Goal: Check status: Check status

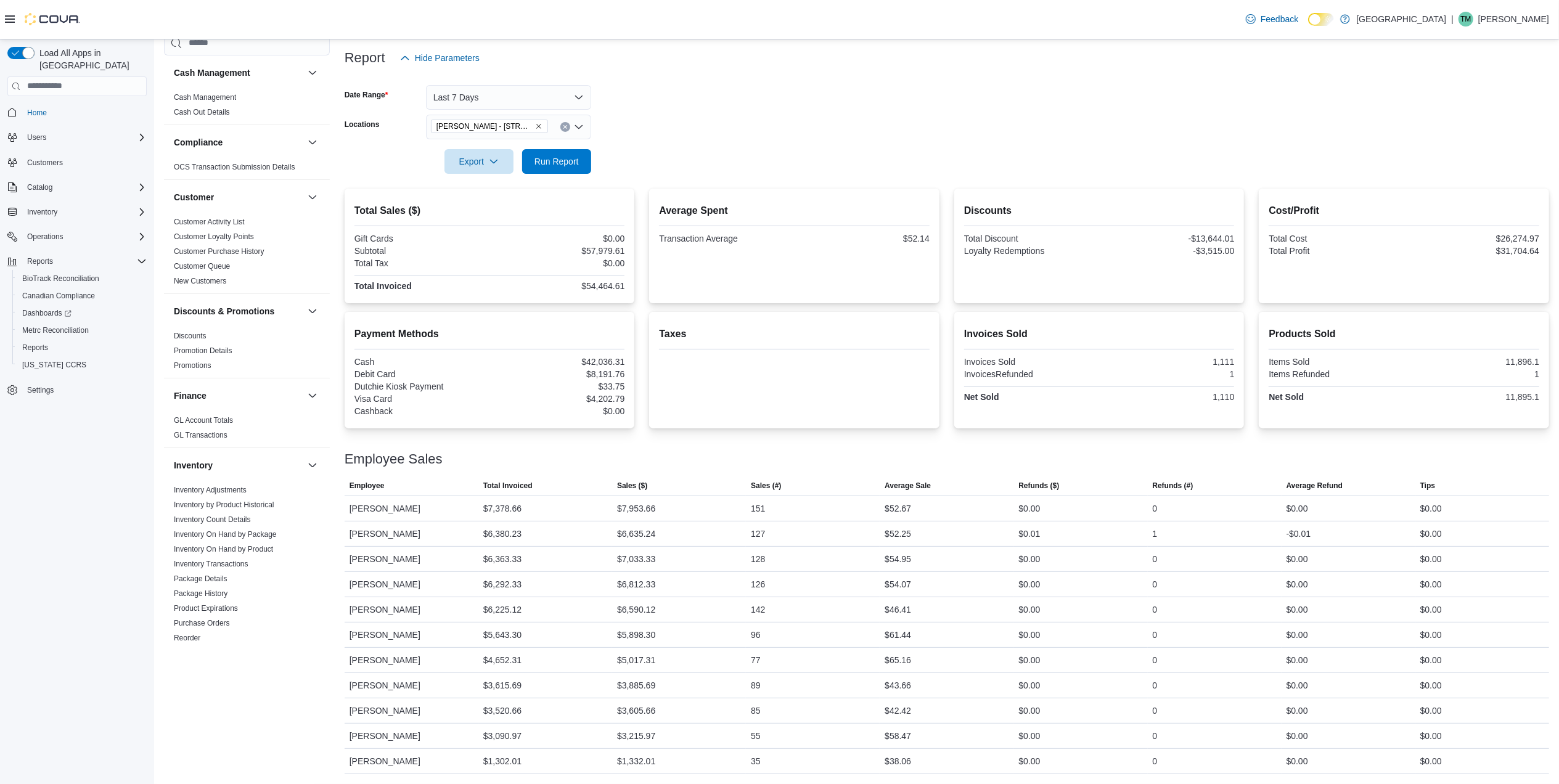
scroll to position [575, 0]
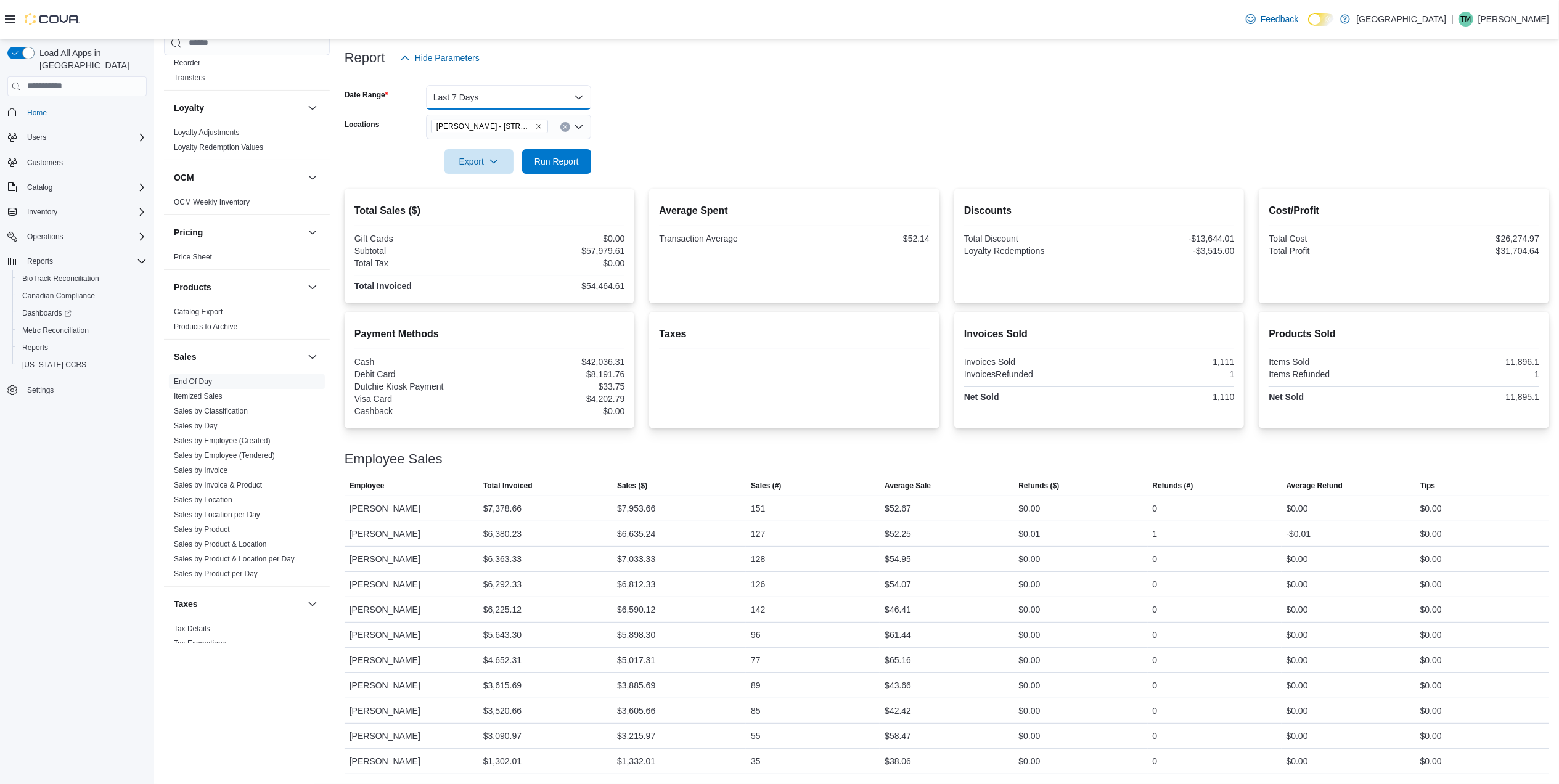
click at [555, 94] on button "Last 7 Days" at bounding box center [508, 97] width 165 height 25
click at [539, 145] on span "[DATE]" at bounding box center [516, 146] width 141 height 15
click at [563, 161] on span "Run Report" at bounding box center [557, 161] width 44 height 12
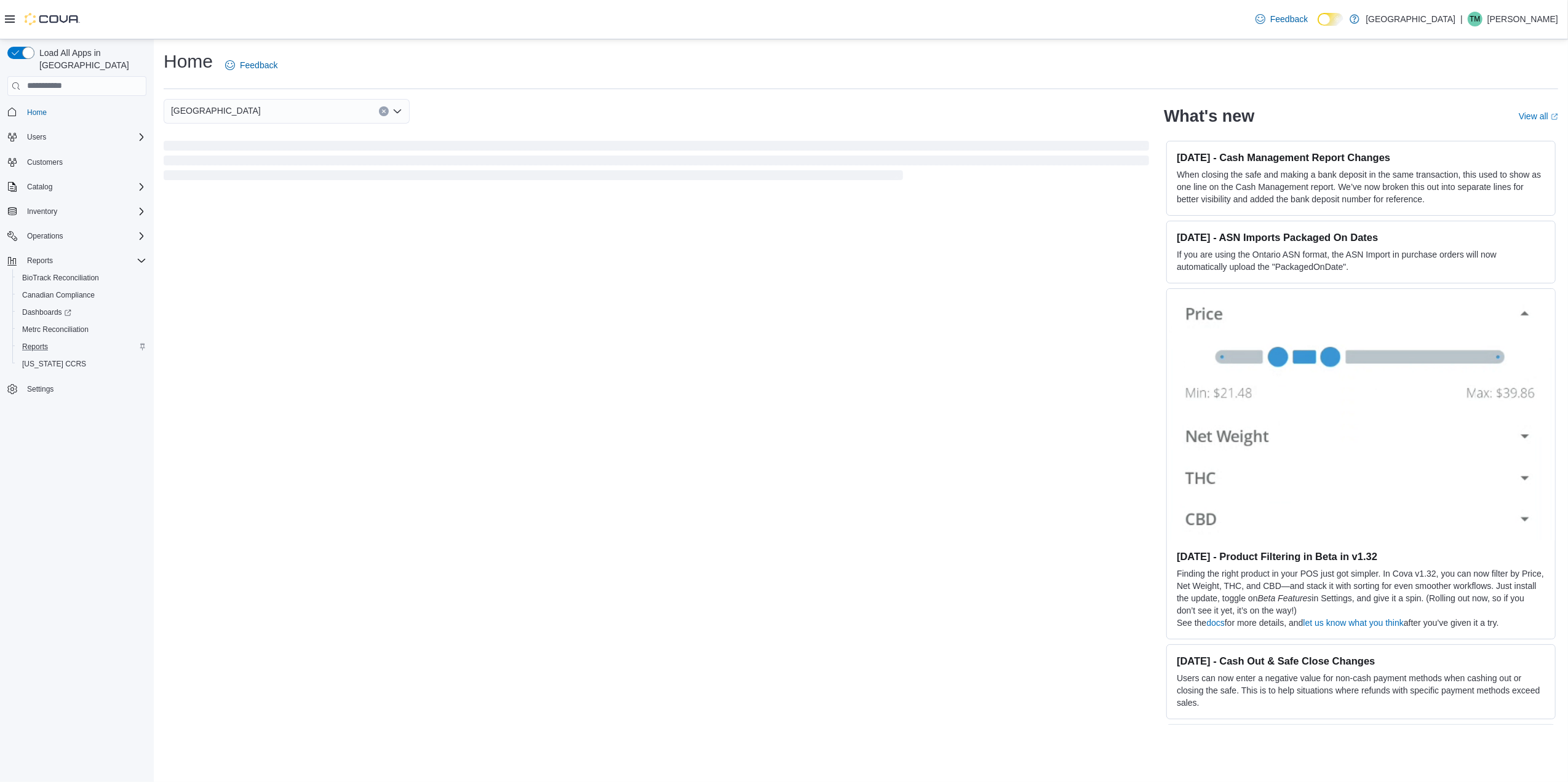
click at [53, 339] on div "Reports" at bounding box center [82, 346] width 129 height 15
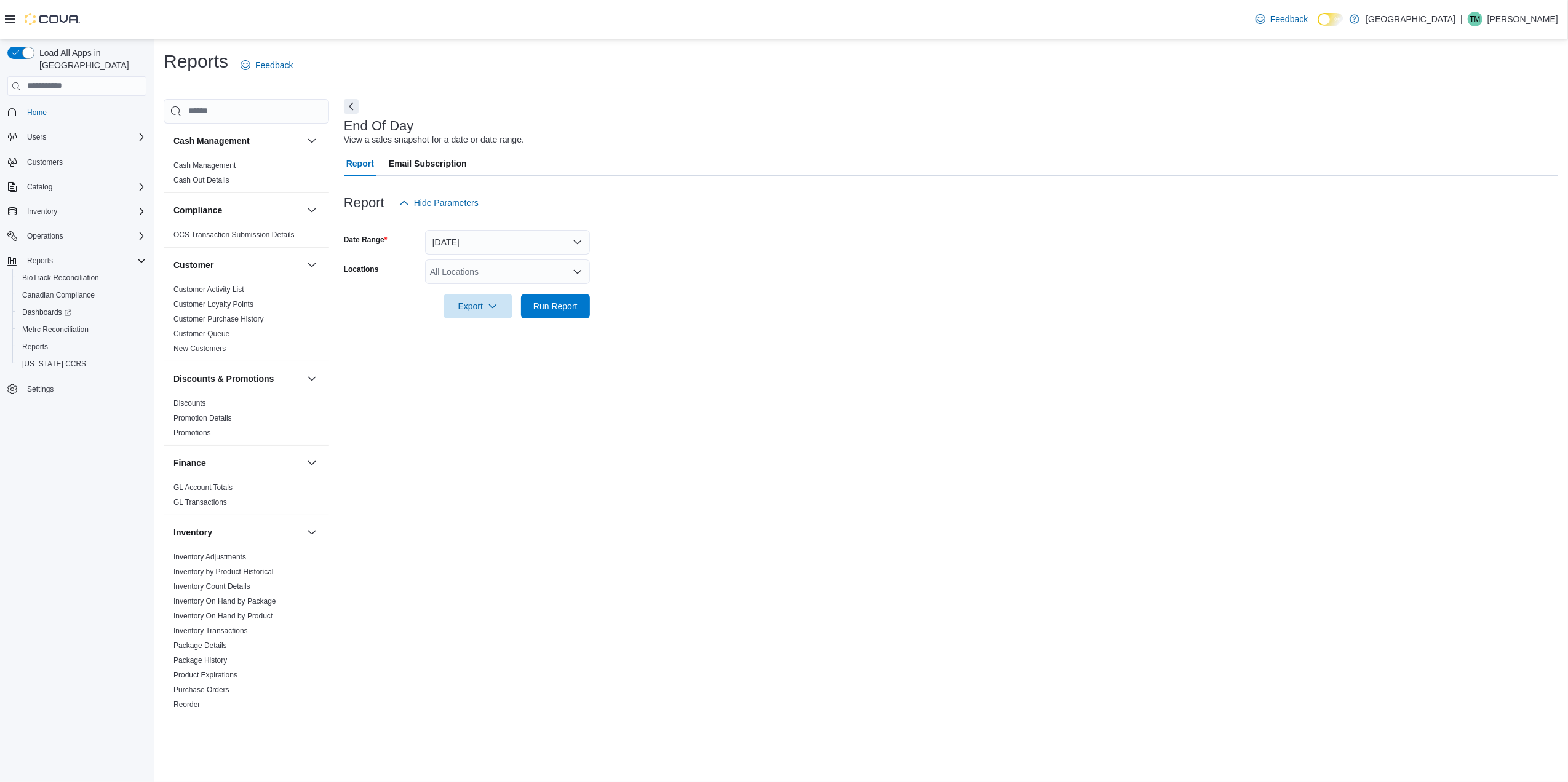
click at [559, 272] on div "All Locations" at bounding box center [507, 272] width 165 height 25
click at [530, 360] on span "[PERSON_NAME] - [STREET_ADDRESS]" at bounding box center [533, 364] width 164 height 12
click at [780, 331] on div at bounding box center [951, 325] width 1214 height 15
click at [574, 308] on span "Run Report" at bounding box center [555, 305] width 44 height 12
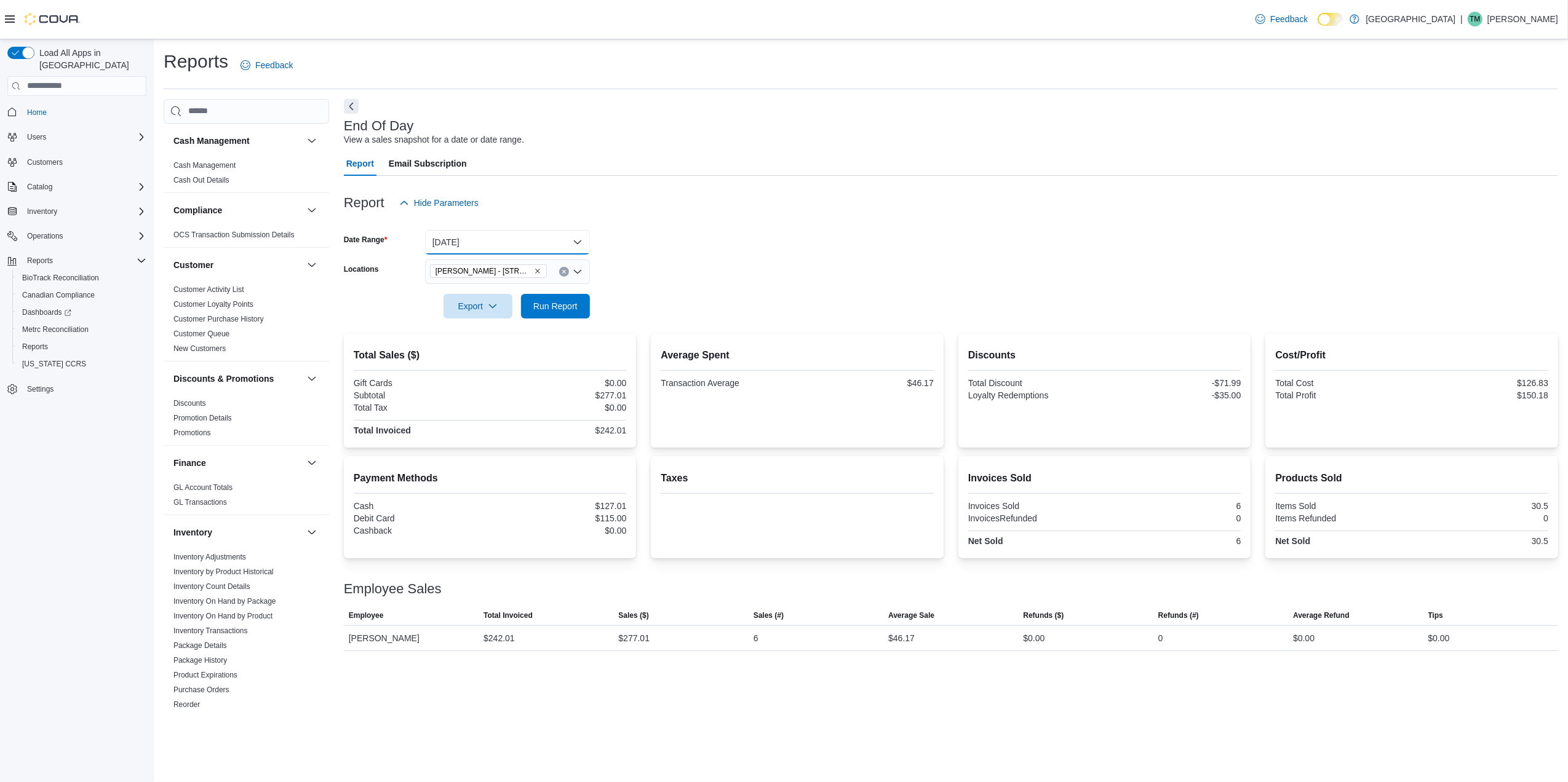
click at [566, 243] on button "[DATE]" at bounding box center [507, 243] width 165 height 25
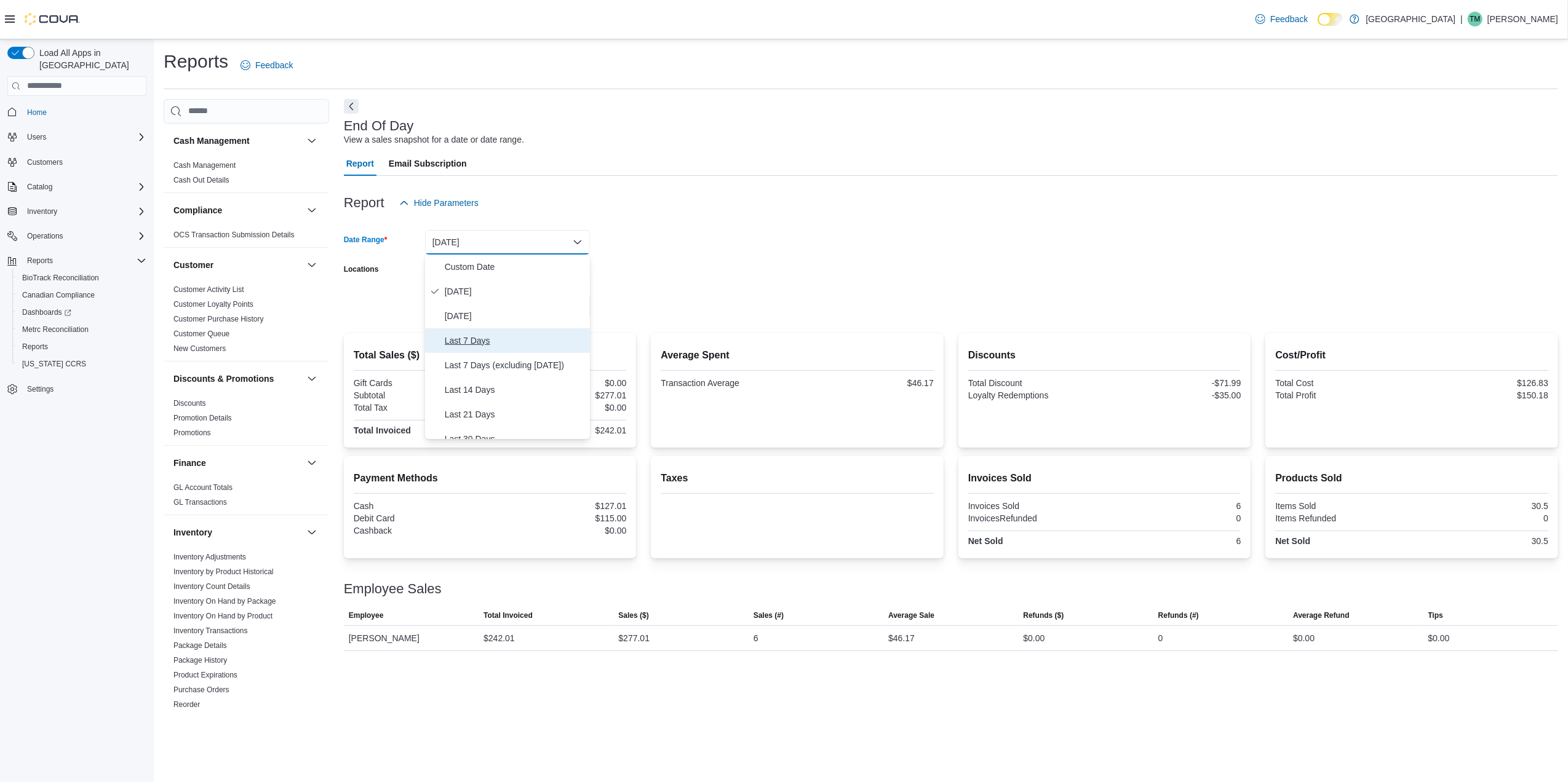
click at [559, 332] on button "Last 7 Days" at bounding box center [507, 340] width 165 height 25
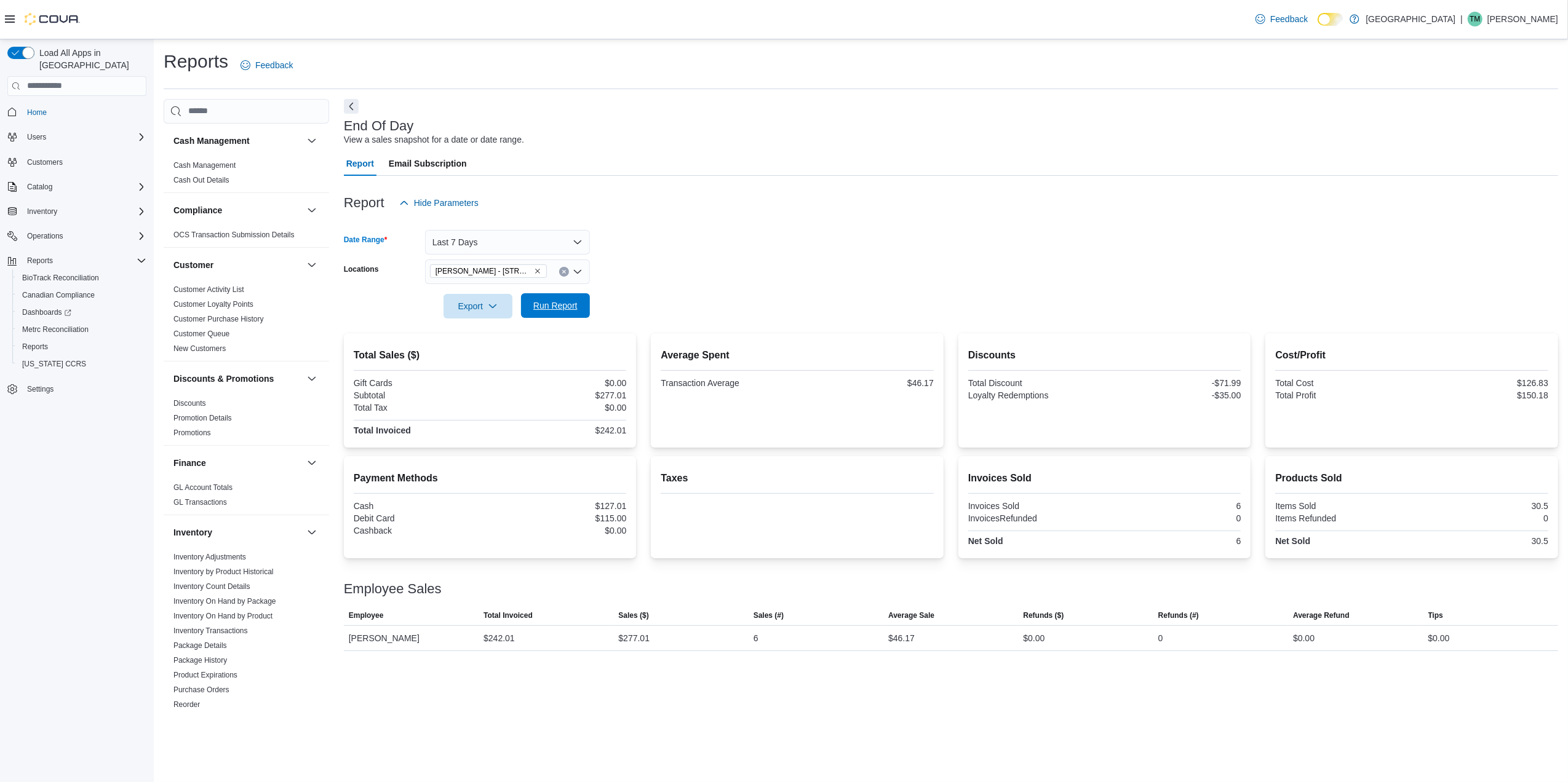
click at [566, 310] on span "Run Report" at bounding box center [555, 305] width 44 height 12
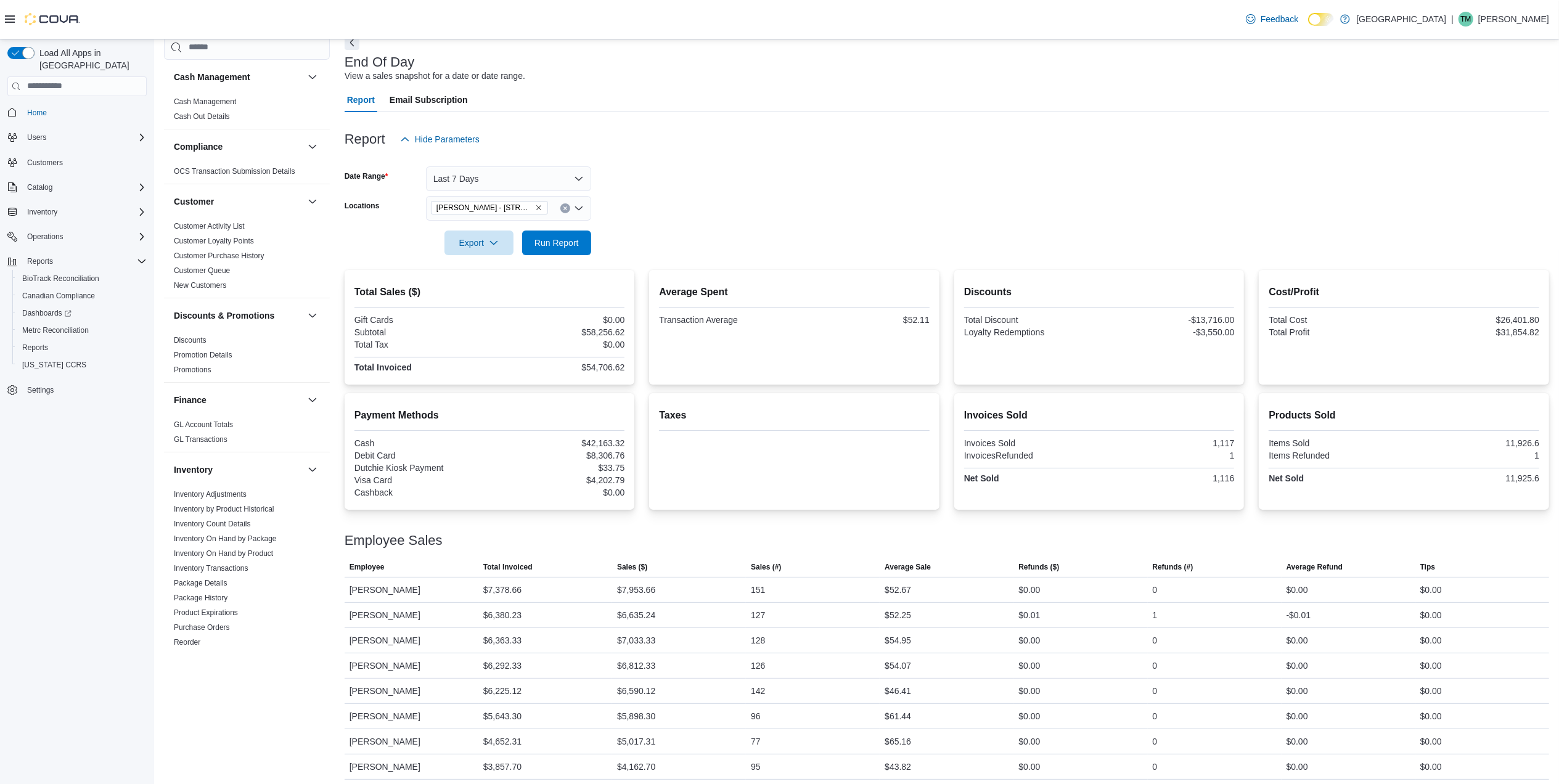
scroll to position [148, 0]
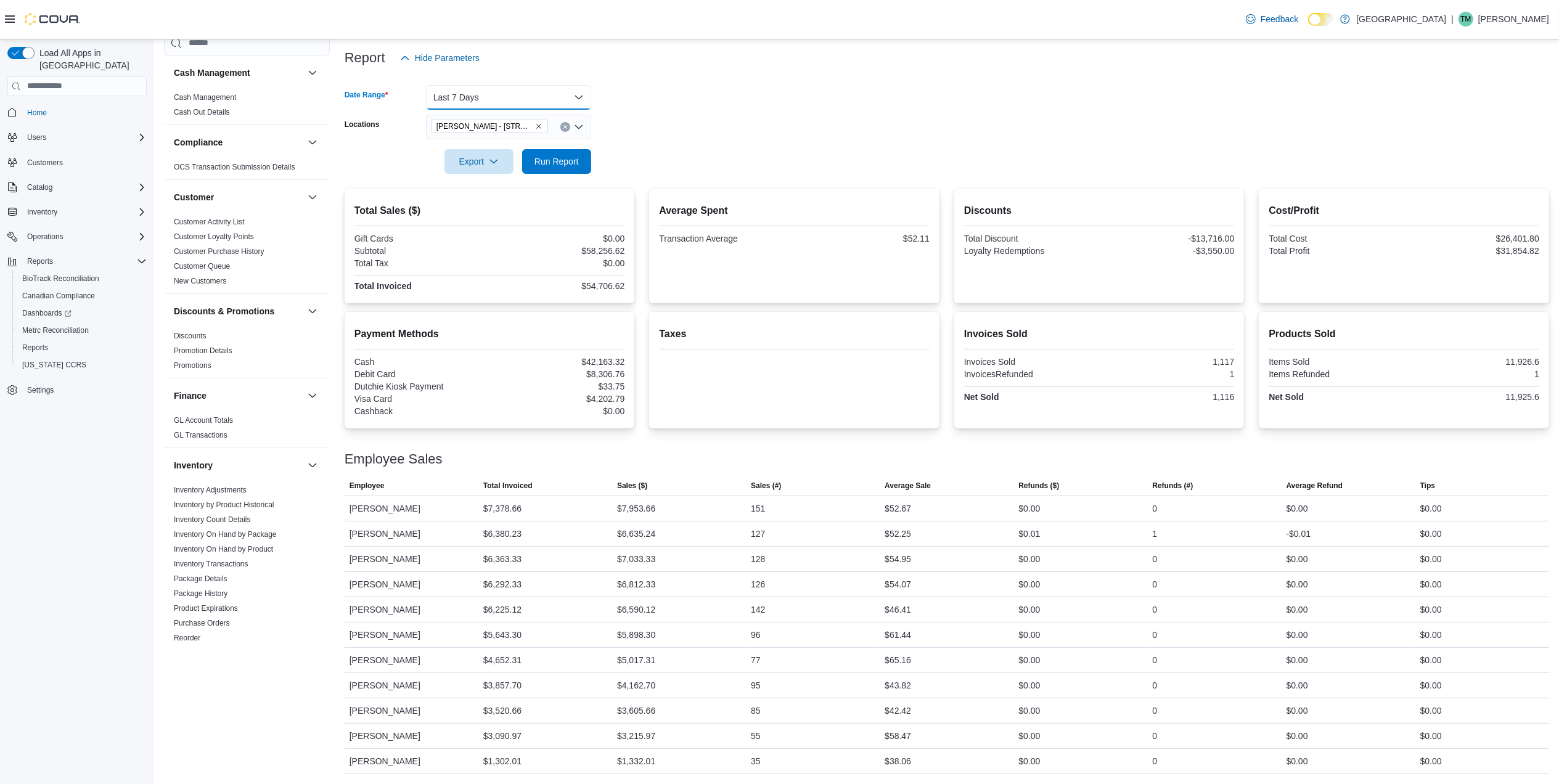
click at [526, 97] on button "Last 7 Days" at bounding box center [508, 97] width 165 height 25
click at [497, 139] on span "[DATE]" at bounding box center [516, 146] width 141 height 15
